Goal: Task Accomplishment & Management: Manage account settings

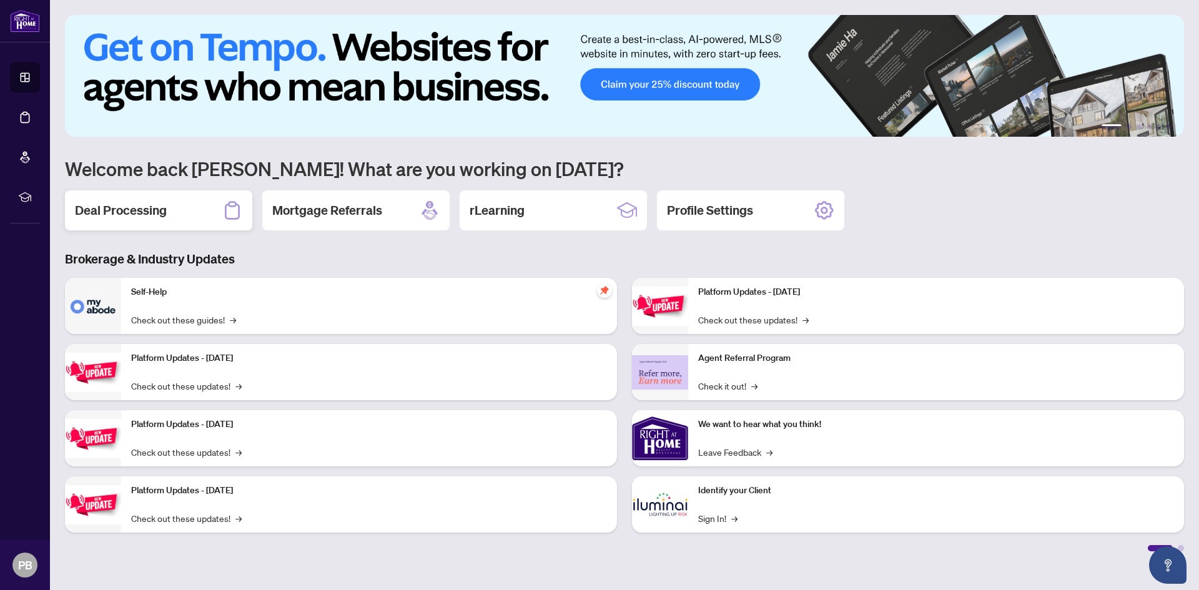
click at [164, 215] on h2 "Deal Processing" at bounding box center [121, 210] width 92 height 17
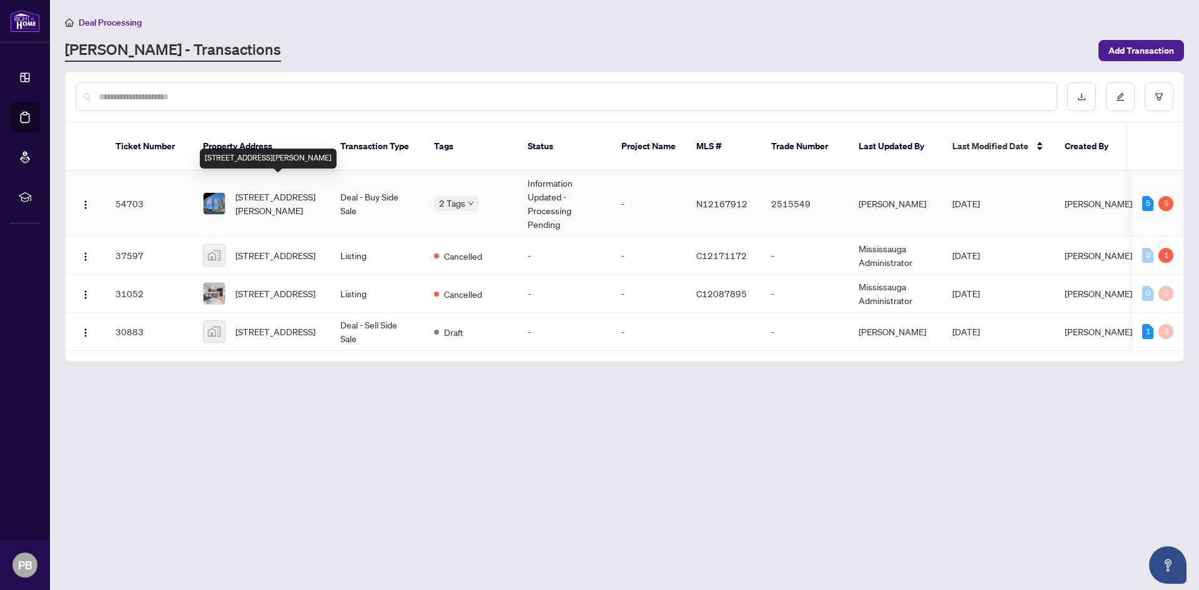
click at [265, 190] on span "[STREET_ADDRESS][PERSON_NAME]" at bounding box center [277, 203] width 85 height 27
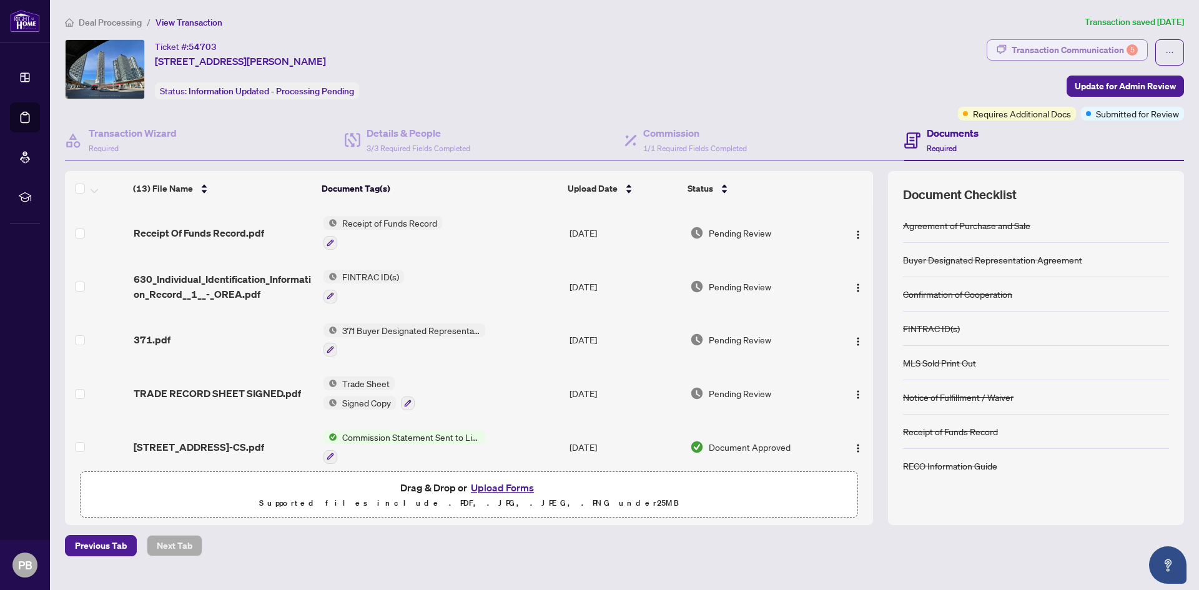
click at [1074, 51] on div "Transaction Communication 5" at bounding box center [1075, 50] width 126 height 20
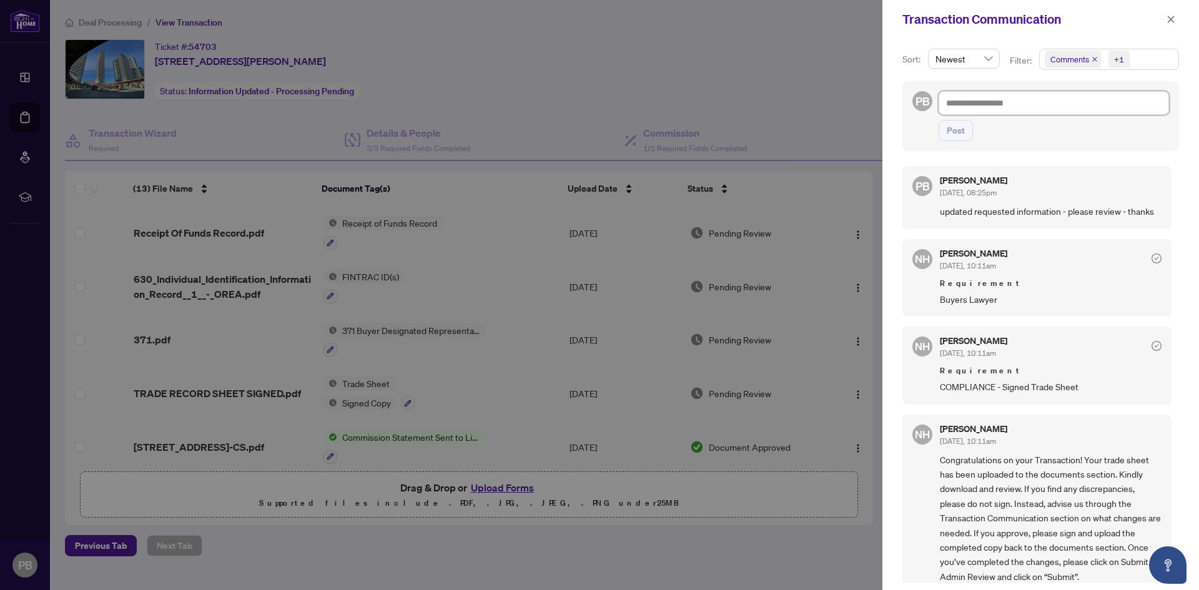
click at [995, 104] on textarea at bounding box center [1054, 103] width 230 height 24
drag, startPoint x: 807, startPoint y: 72, endPoint x: 823, endPoint y: 66, distance: 17.2
click at [806, 72] on div at bounding box center [599, 295] width 1199 height 590
click at [1171, 22] on icon "close" at bounding box center [1171, 19] width 9 height 9
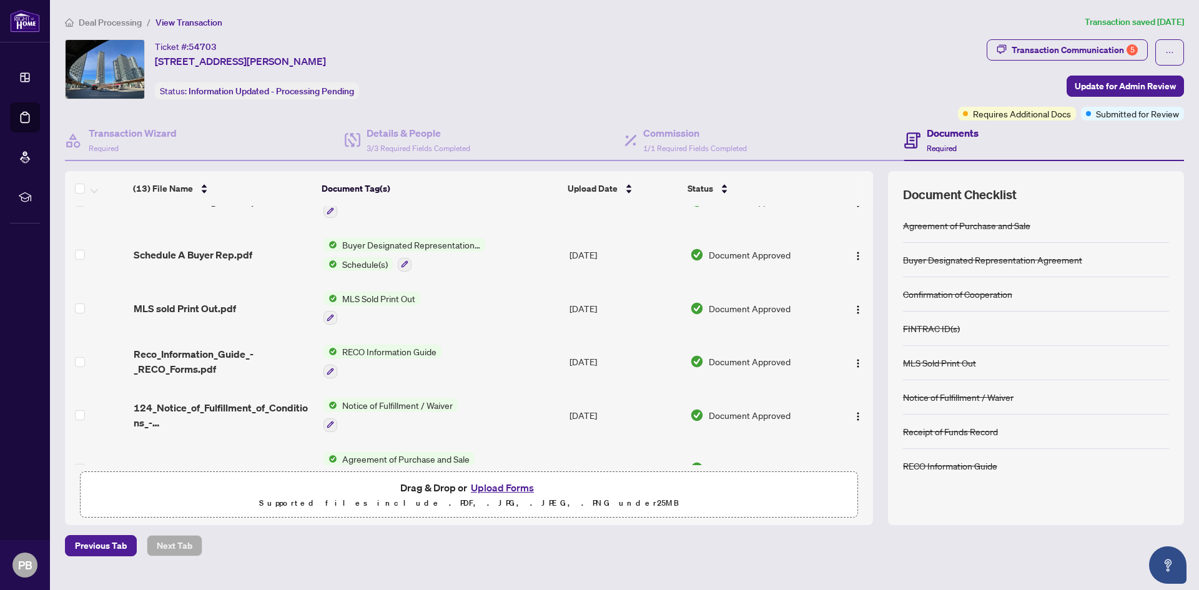
scroll to position [427, 0]
